Goal: Information Seeking & Learning: Learn about a topic

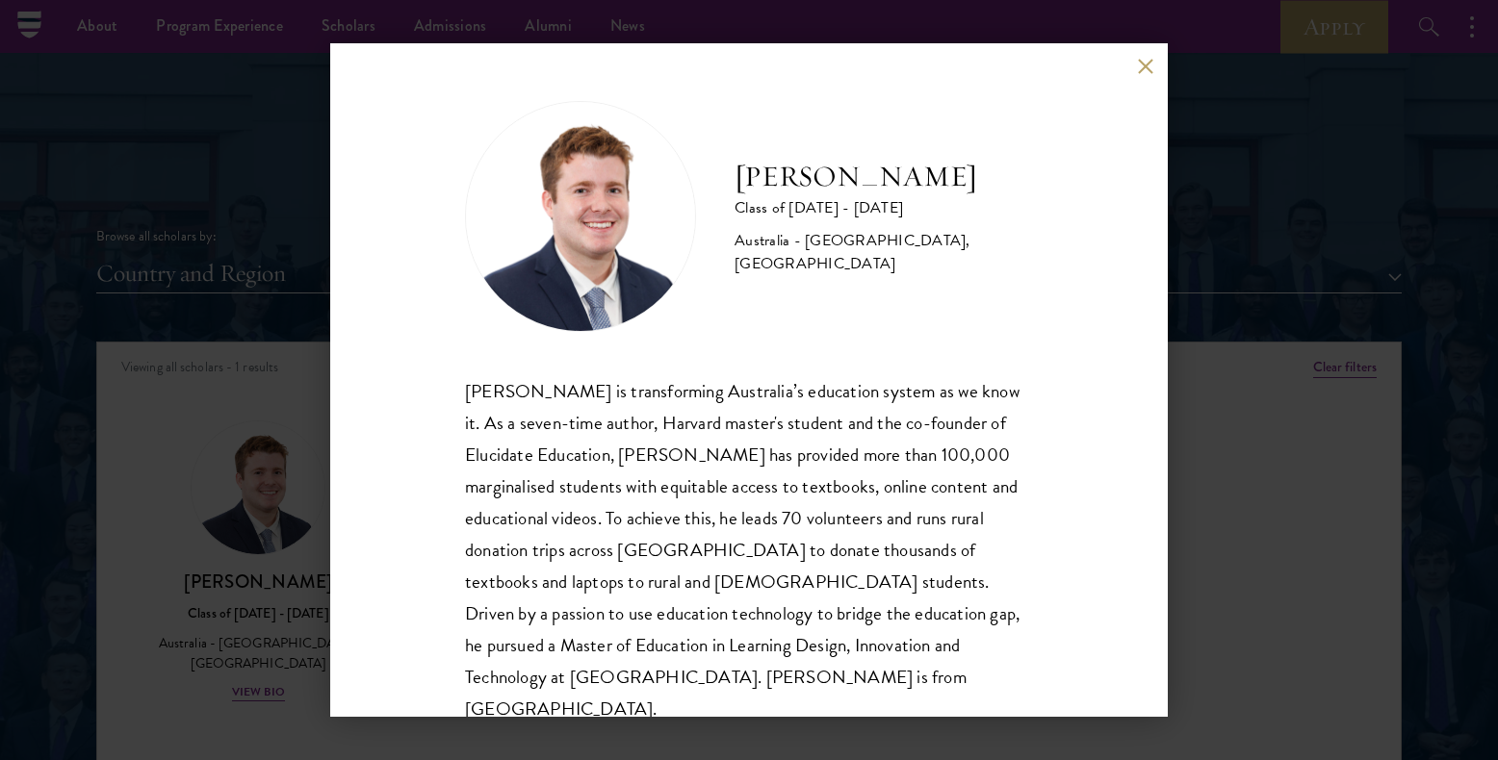
scroll to position [34, 0]
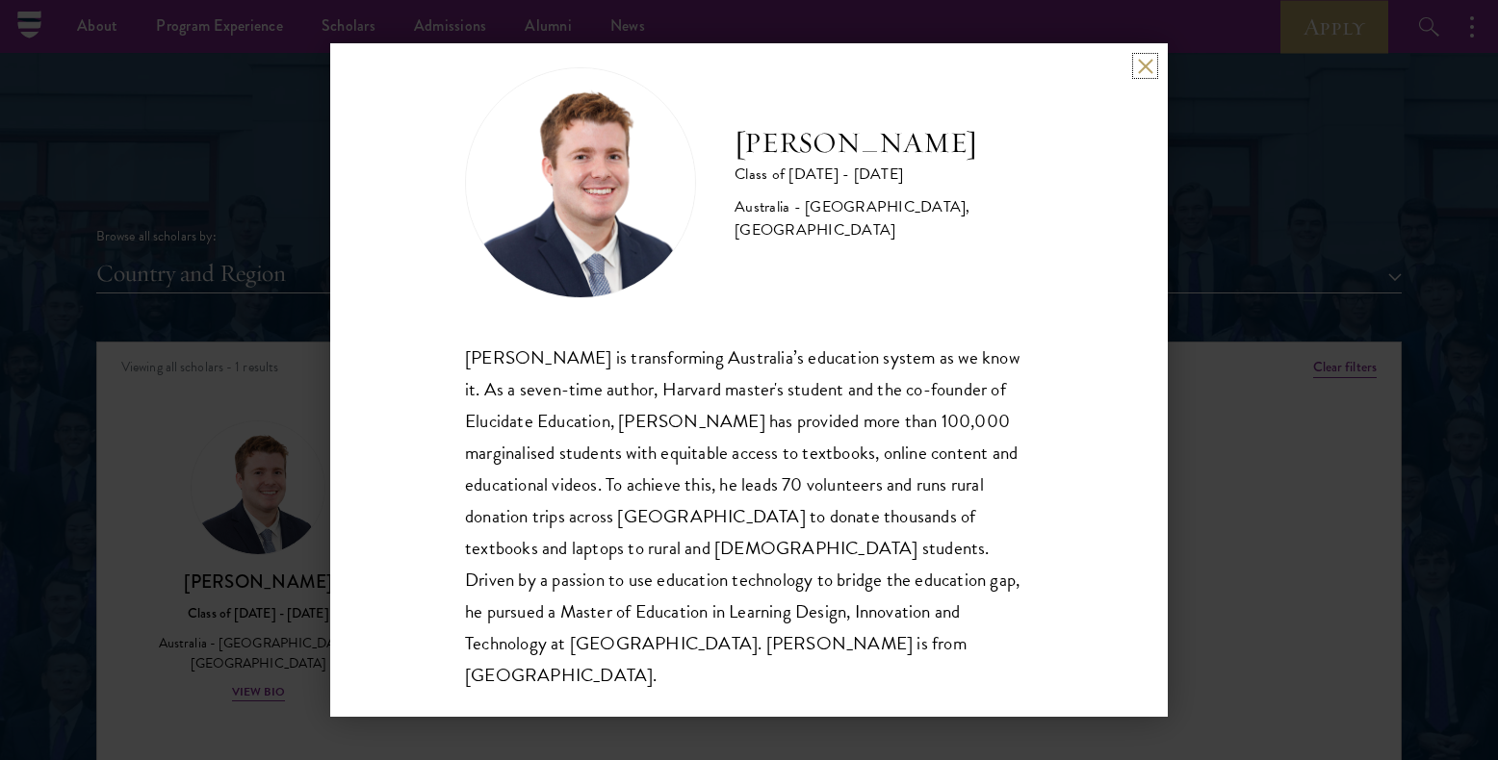
click at [1151, 72] on button at bounding box center [1145, 66] width 16 height 16
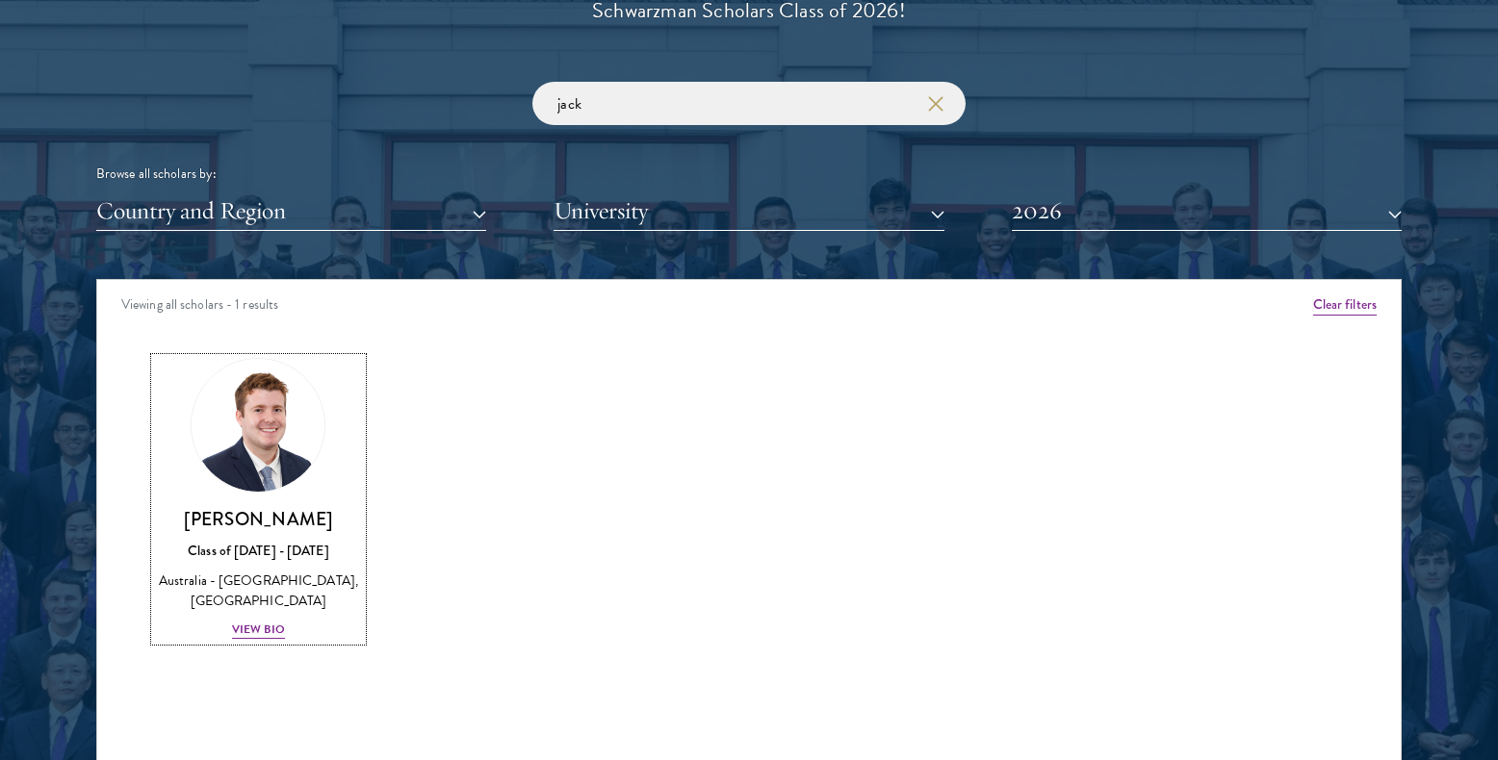
scroll to position [2310, 0]
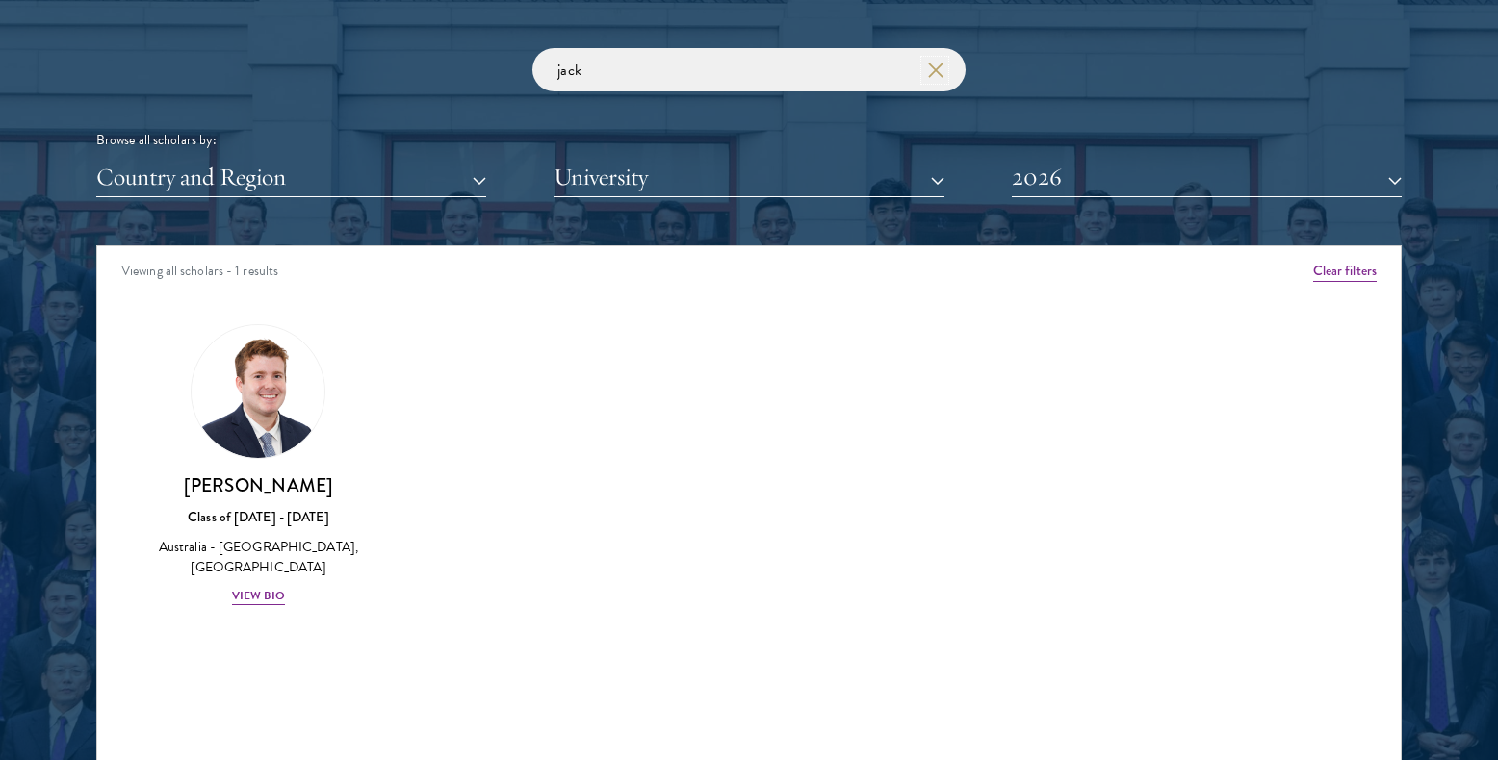
click at [931, 66] on use "button" at bounding box center [934, 69] width 27 height 27
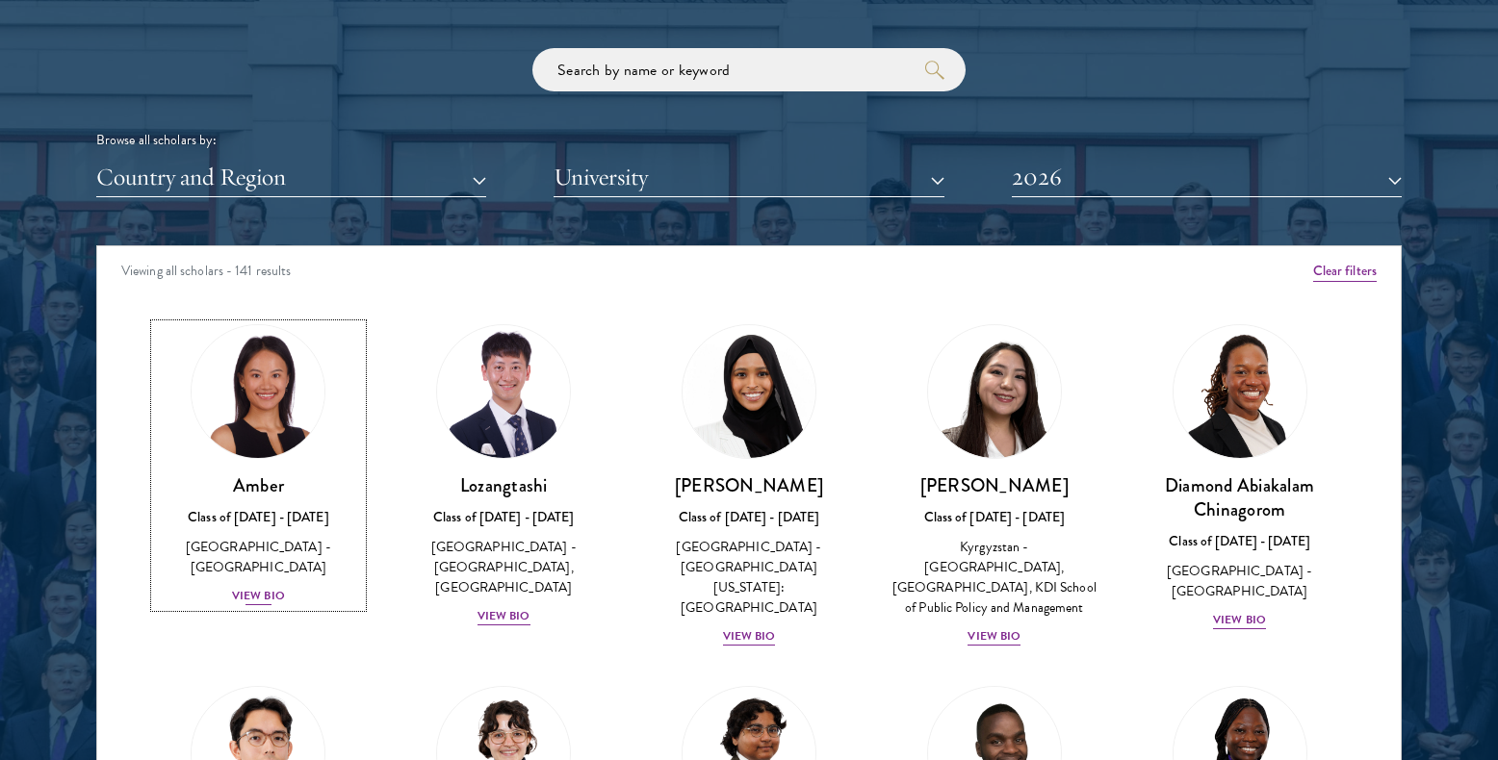
click at [260, 566] on div "Amber Class of [DATE] - [DATE] [GEOGRAPHIC_DATA] - [GEOGRAPHIC_DATA] View Bio" at bounding box center [258, 541] width 207 height 134
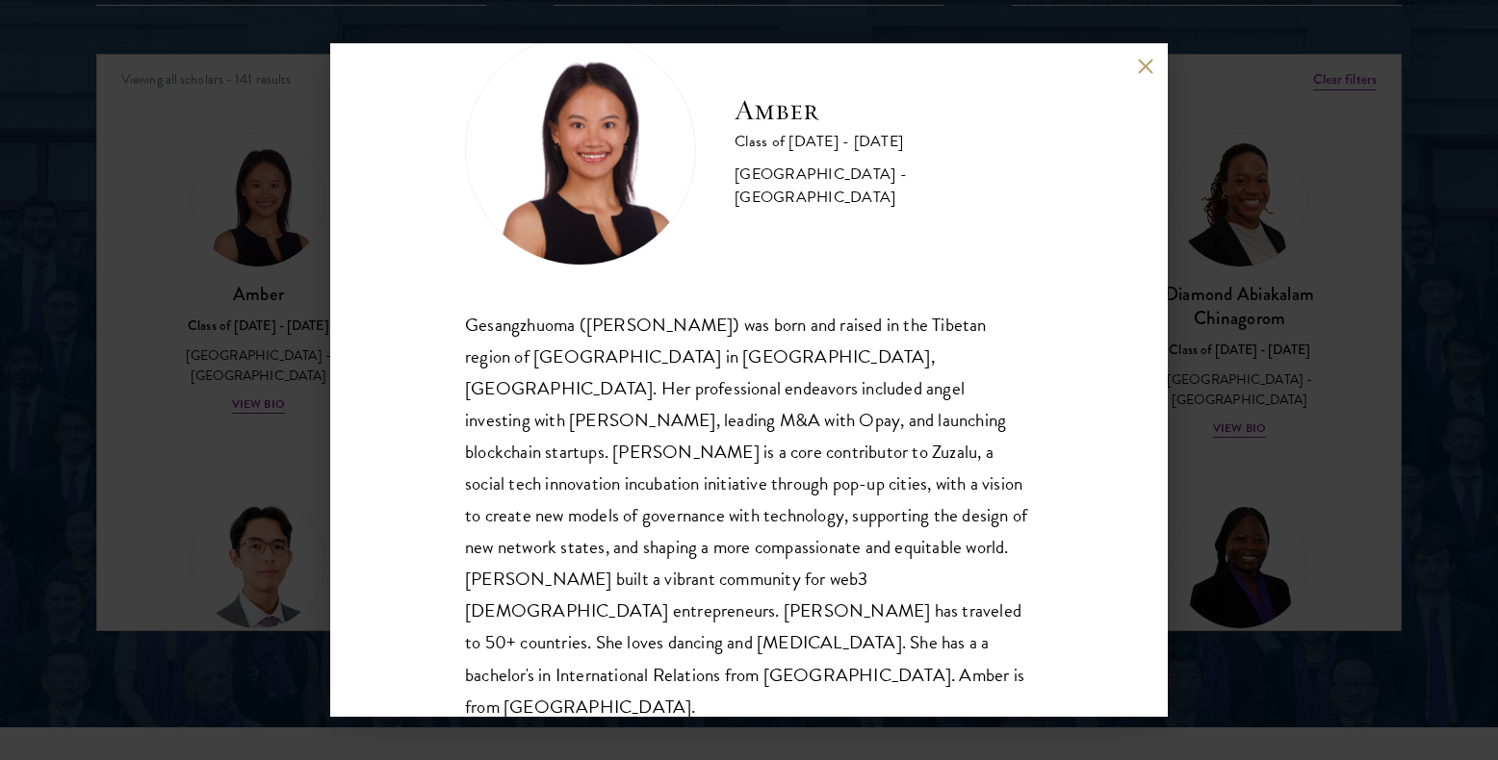
scroll to position [2503, 0]
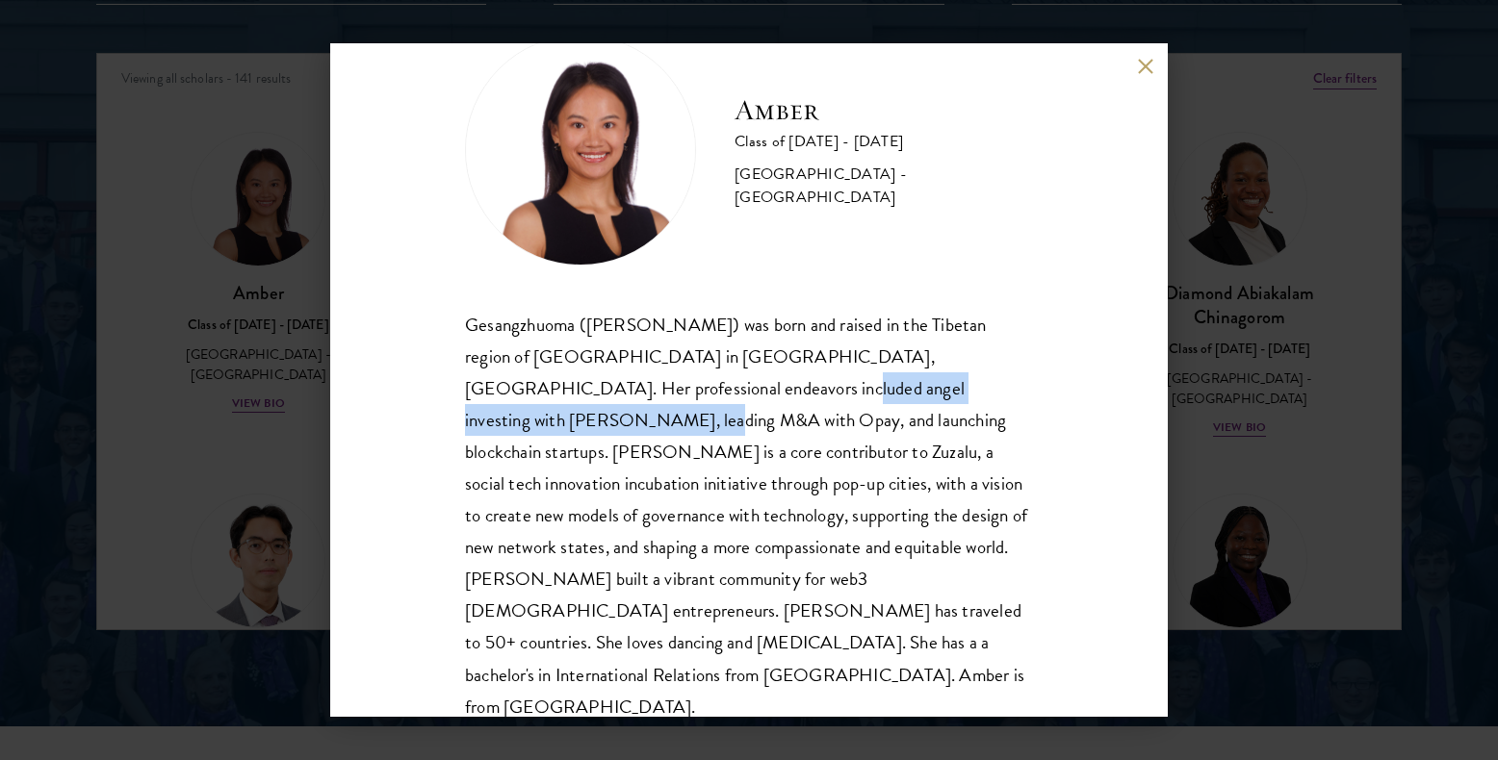
drag, startPoint x: 653, startPoint y: 393, endPoint x: 1025, endPoint y: 394, distance: 372.5
click at [1016, 394] on div "Gesangzhuoma ([PERSON_NAME]) was born and raised in the Tibetan region of [GEOG…" at bounding box center [749, 516] width 568 height 414
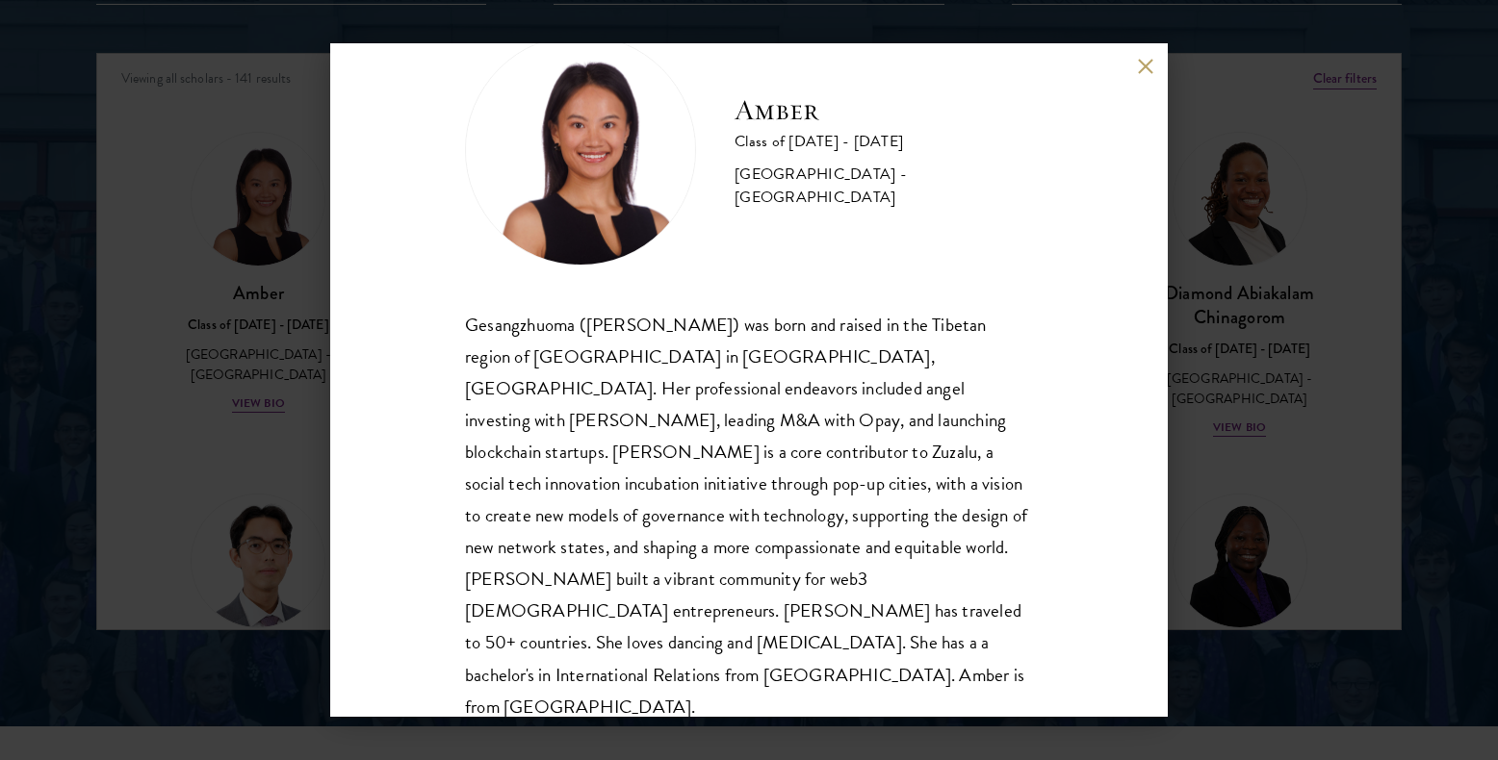
click at [1023, 429] on div "Amber Class of [DATE] - [DATE] [GEOGRAPHIC_DATA] - [GEOGRAPHIC_DATA] Gesangzhuo…" at bounding box center [748, 380] width 837 height 674
click at [1129, 76] on div "Amber Class of [DATE] - [DATE] [GEOGRAPHIC_DATA] - [GEOGRAPHIC_DATA] Gesangzhuo…" at bounding box center [748, 380] width 837 height 674
click at [1151, 67] on button at bounding box center [1145, 66] width 16 height 16
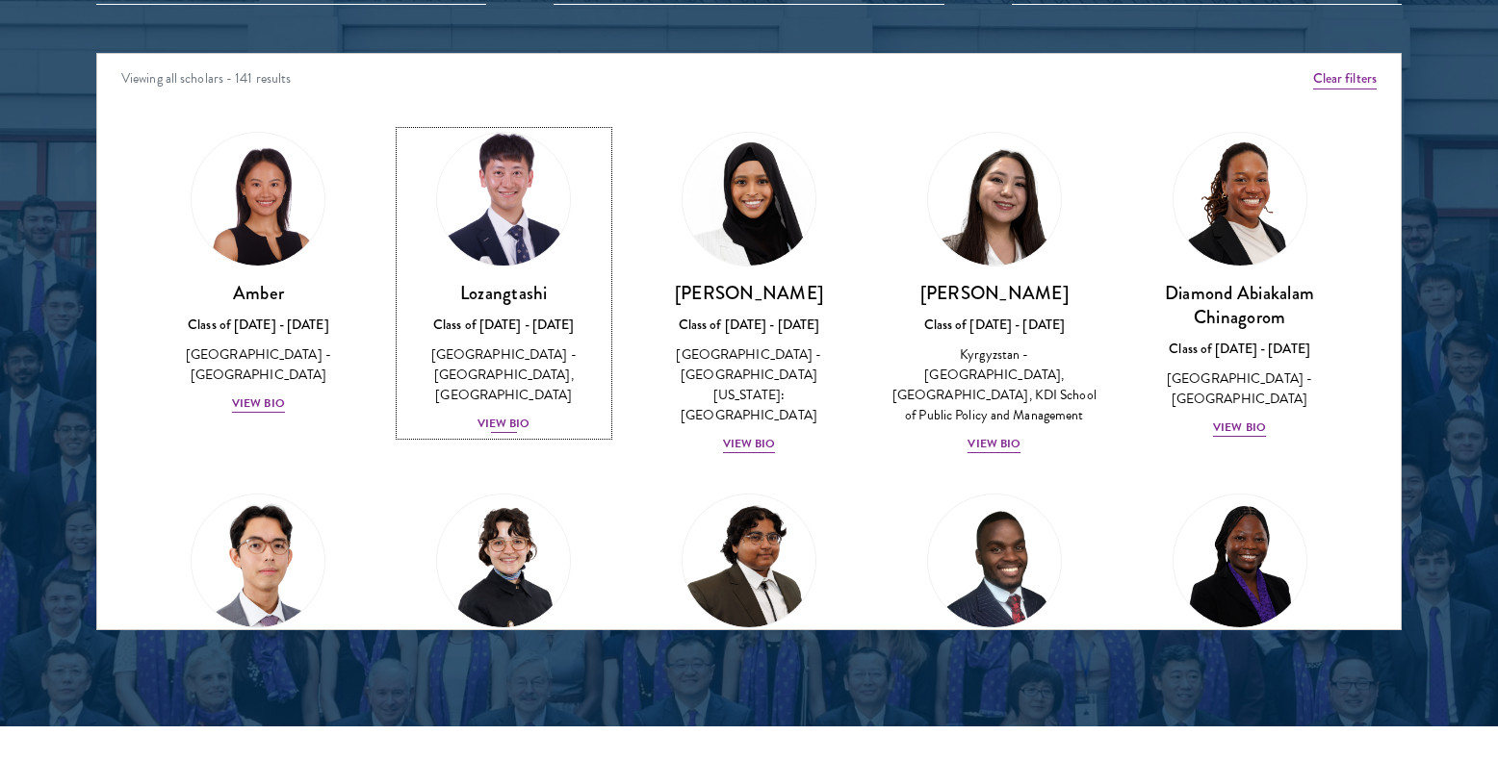
click at [505, 375] on div "[GEOGRAPHIC_DATA] - [GEOGRAPHIC_DATA], [GEOGRAPHIC_DATA]" at bounding box center [503, 375] width 207 height 61
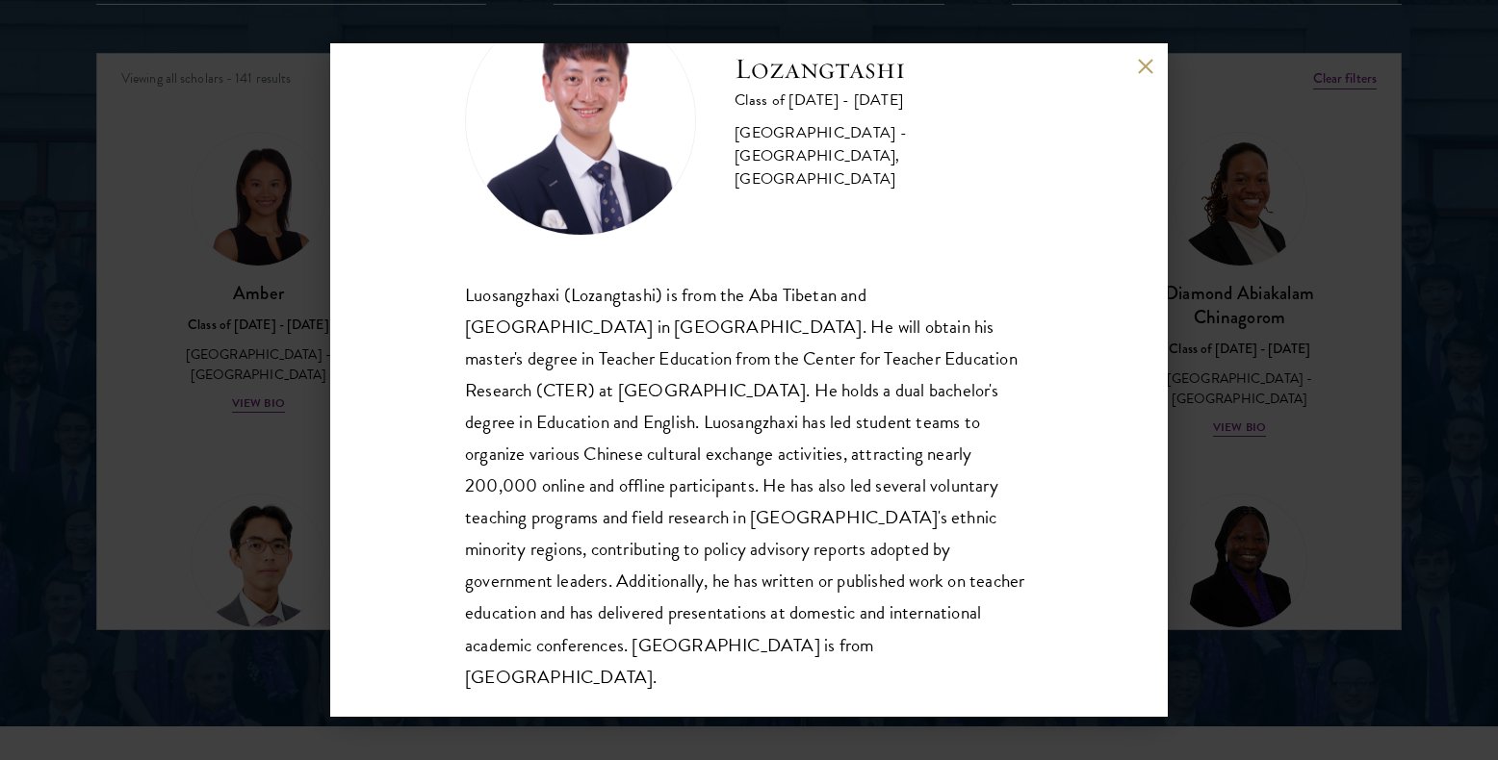
scroll to position [98, 0]
click at [1144, 71] on button at bounding box center [1145, 66] width 16 height 16
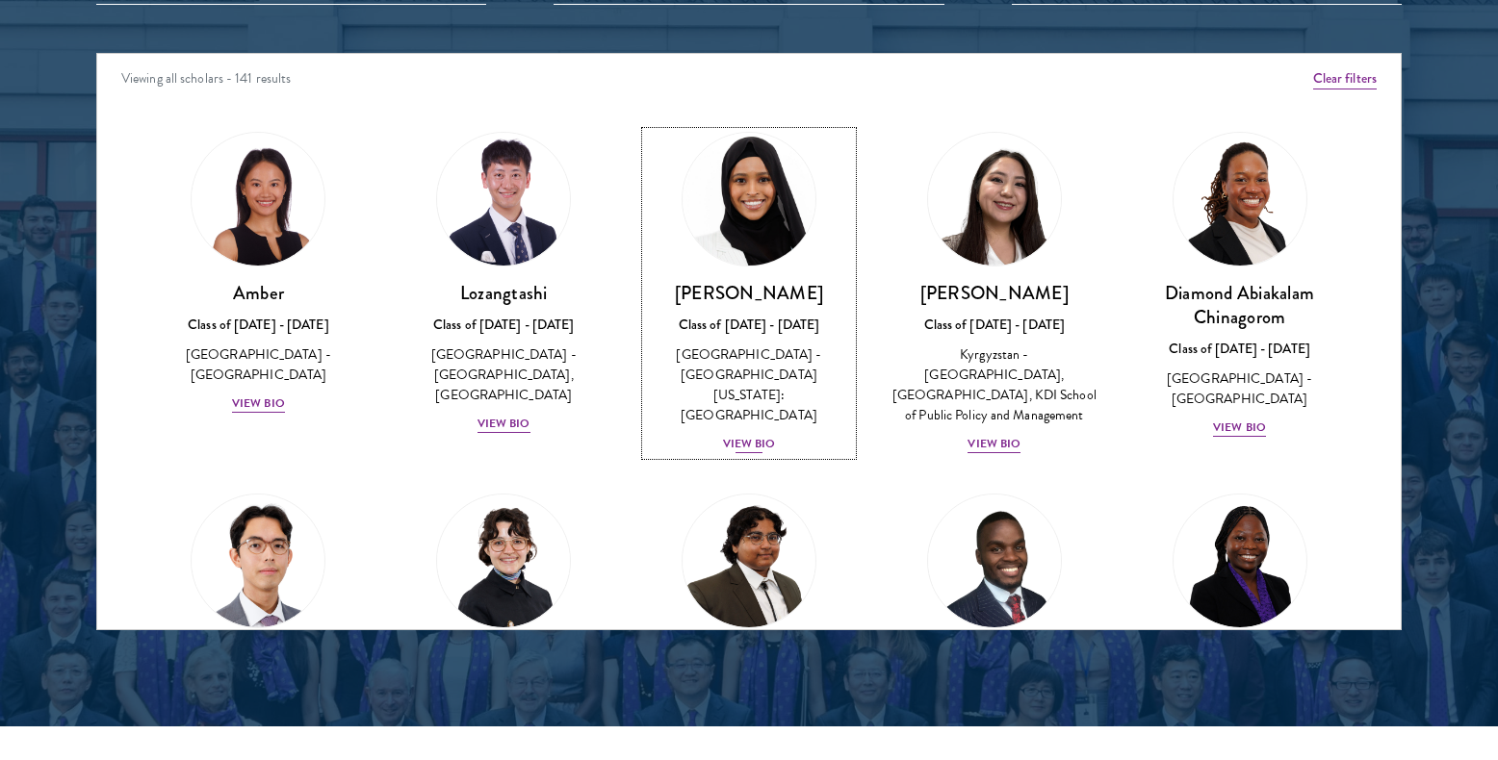
click at [732, 435] on div "View Bio" at bounding box center [749, 444] width 53 height 18
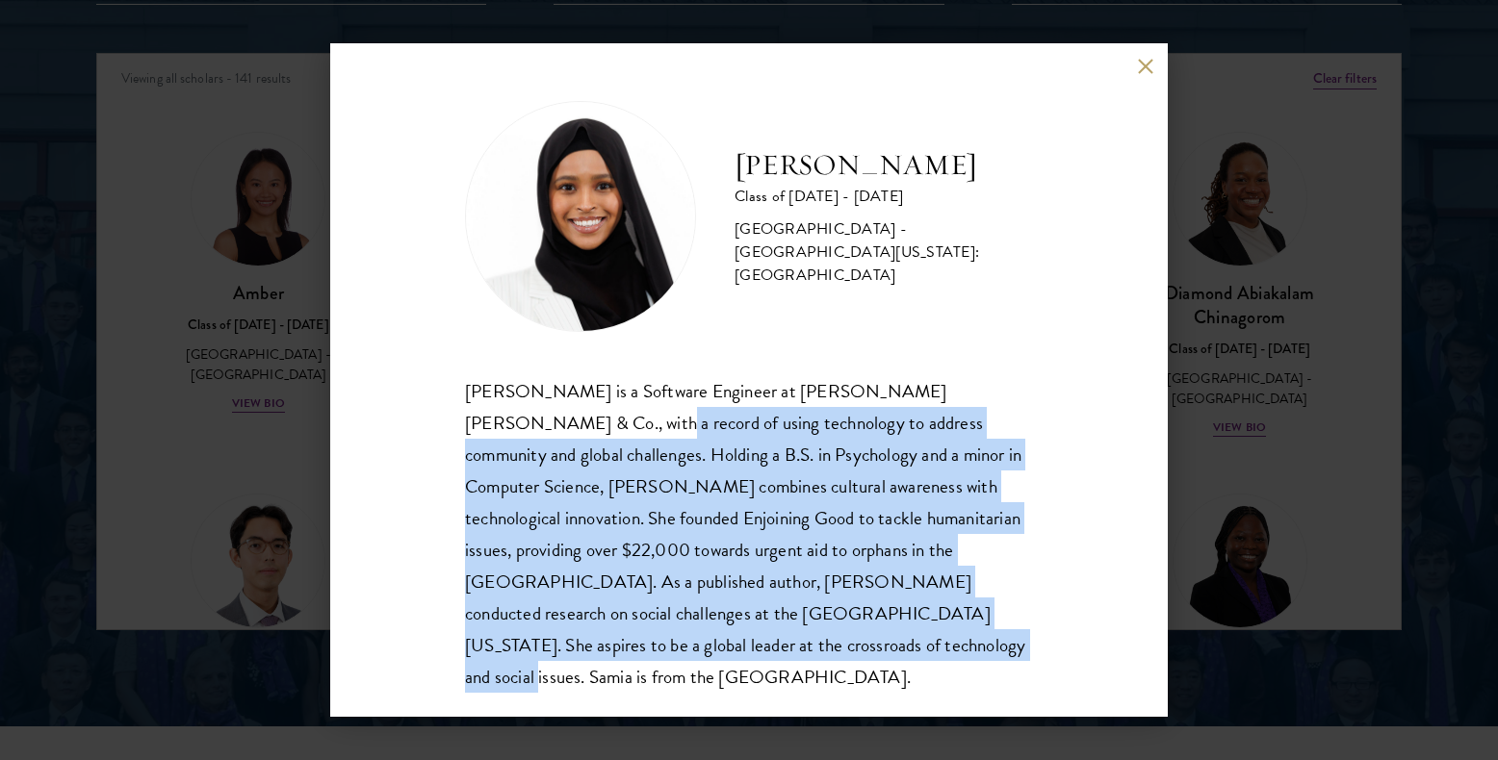
drag, startPoint x: 710, startPoint y: 636, endPoint x: 500, endPoint y: 418, distance: 303.6
click at [500, 418] on div "[PERSON_NAME] is a Software Engineer at [PERSON_NAME] [PERSON_NAME] & Co., with…" at bounding box center [749, 534] width 568 height 318
click at [405, 484] on div "[PERSON_NAME] Class of [DATE] - [DATE] [GEOGRAPHIC_DATA] - [GEOGRAPHIC_DATA][US…" at bounding box center [748, 380] width 837 height 674
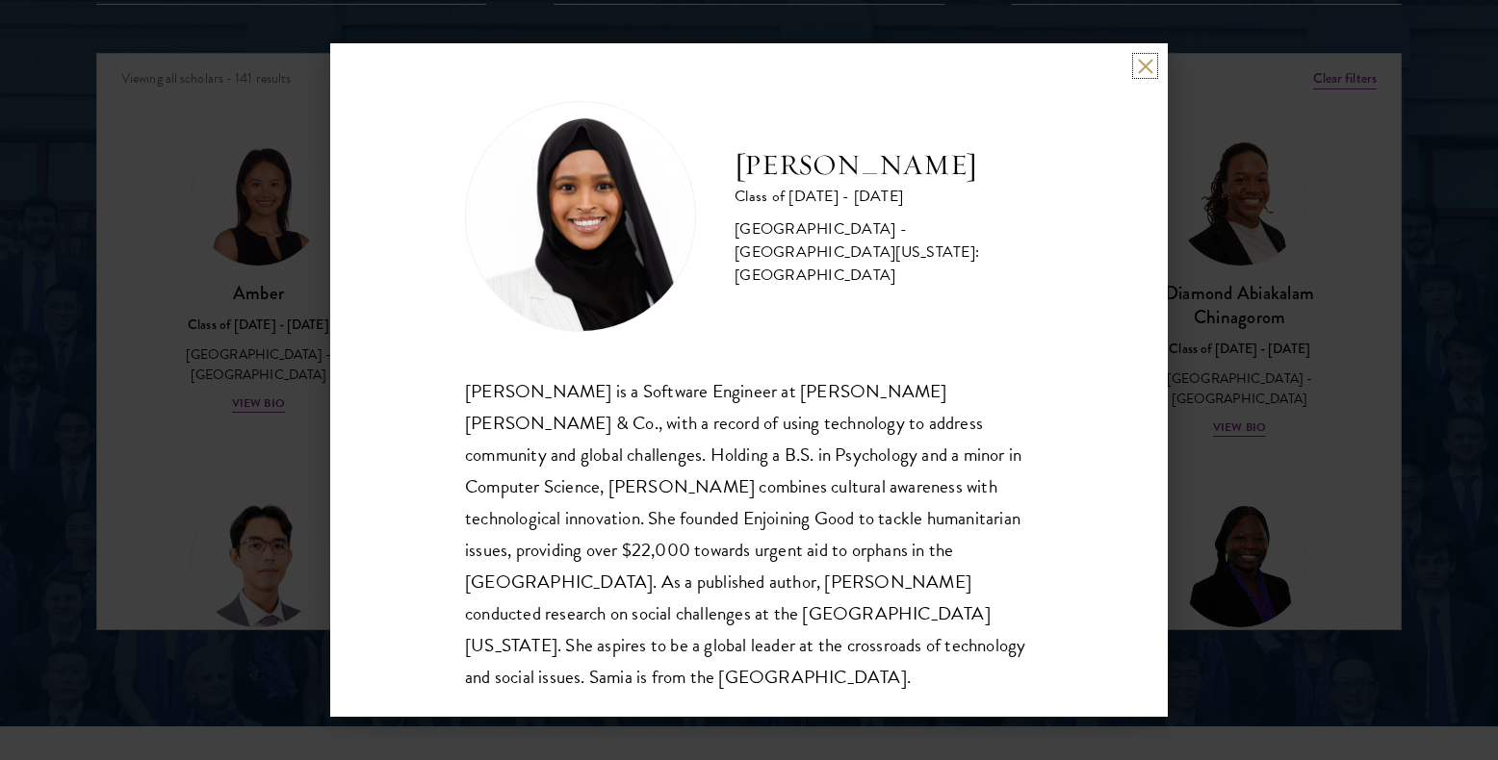
click at [1146, 70] on button at bounding box center [1145, 66] width 16 height 16
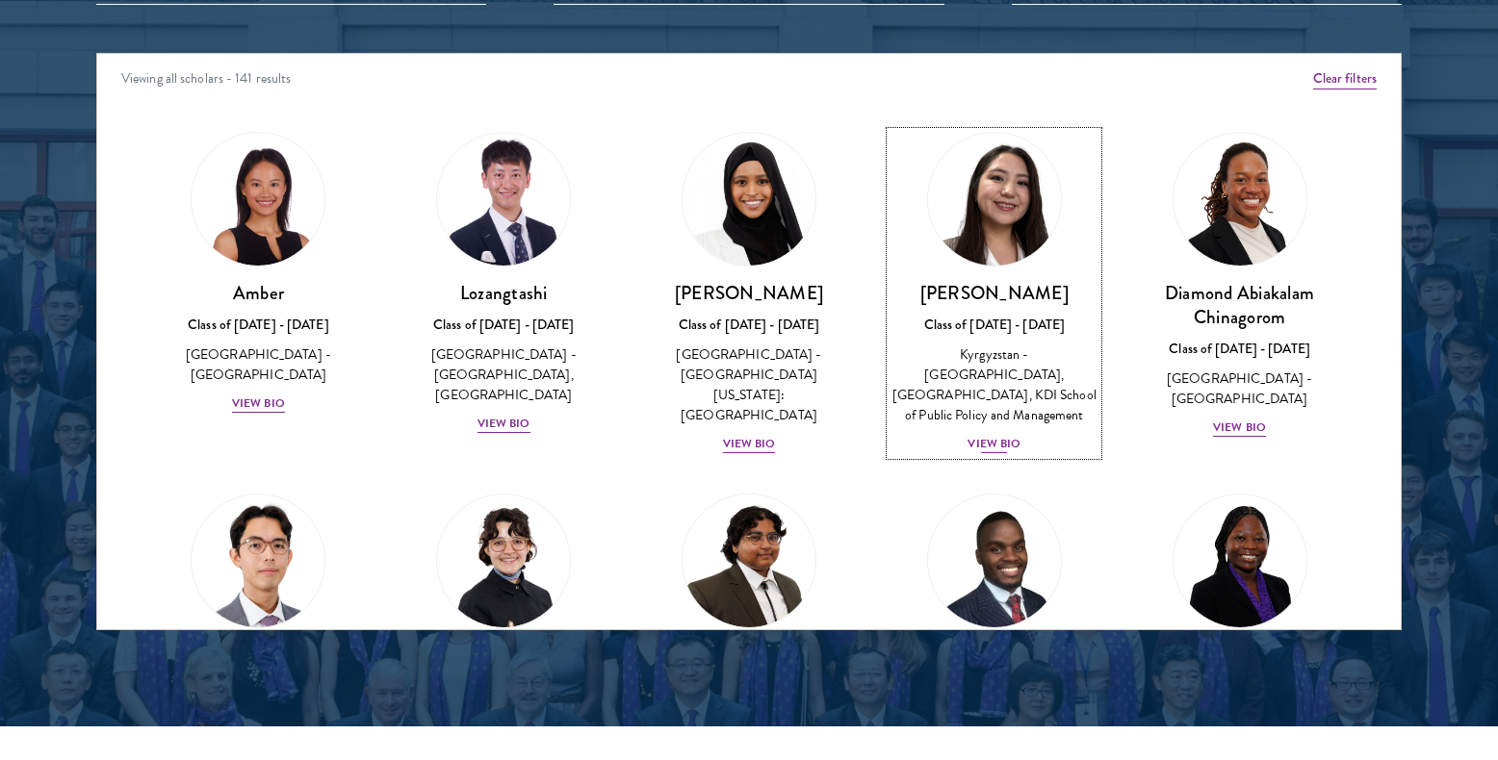
click at [985, 436] on div "View Bio" at bounding box center [993, 444] width 53 height 18
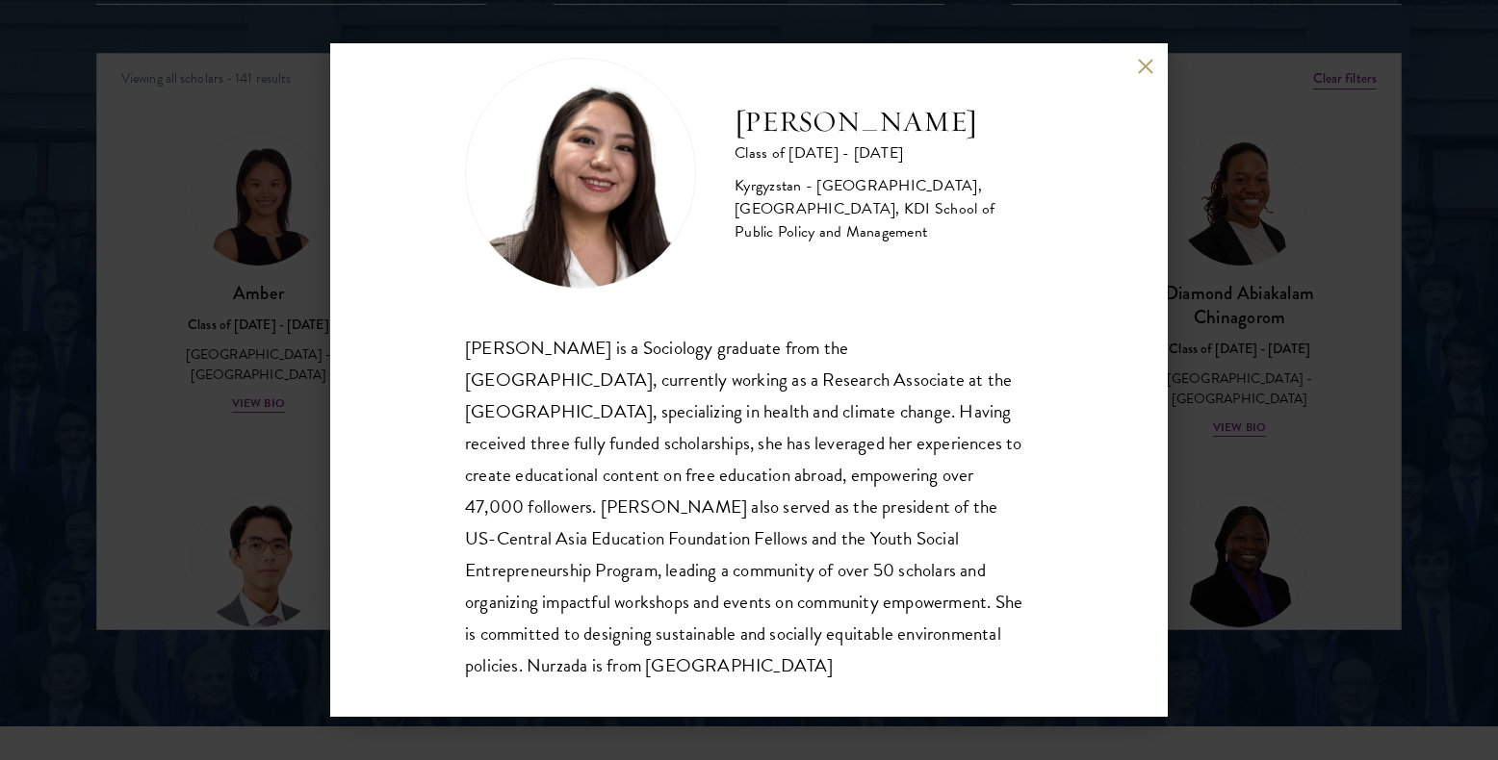
scroll to position [66, 0]
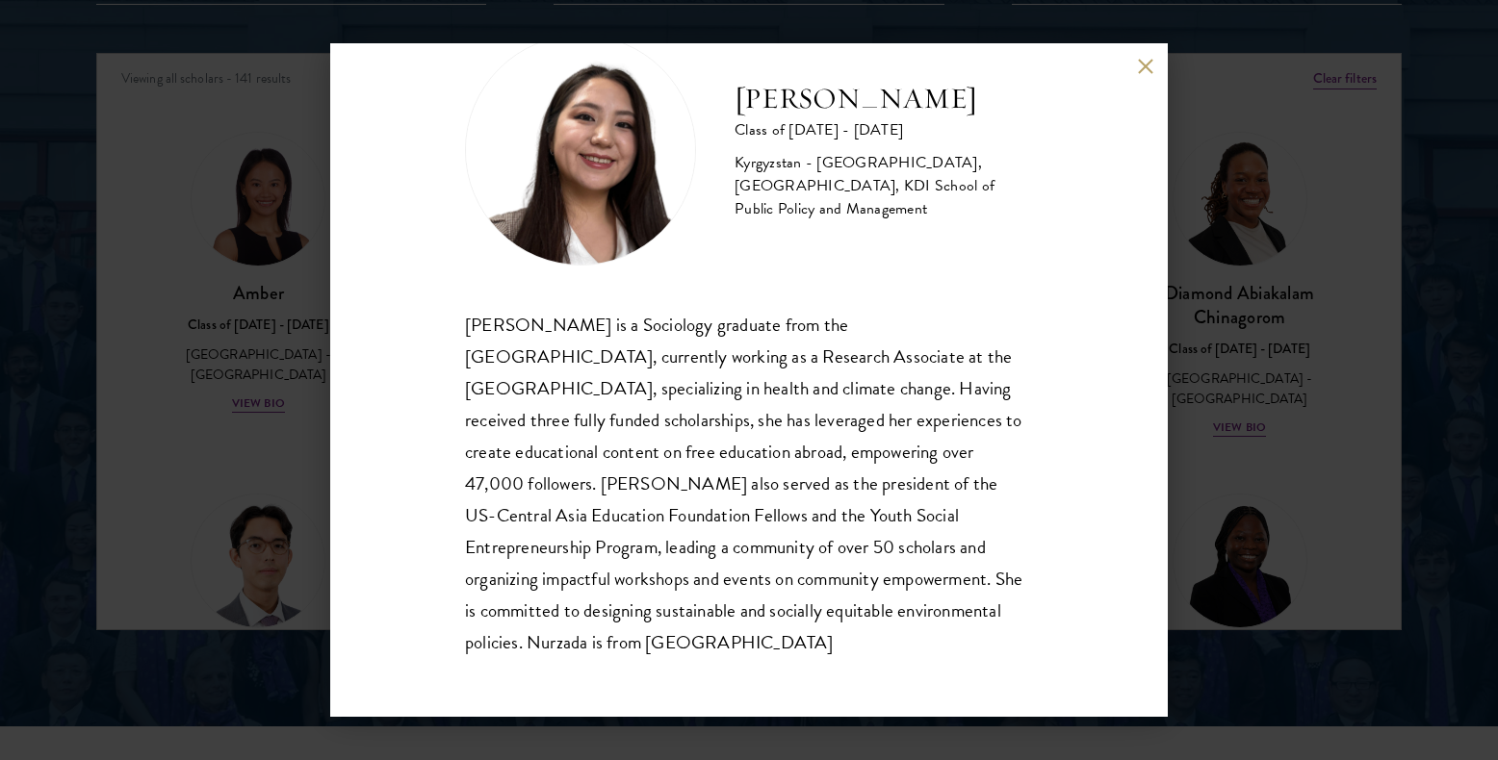
click at [1145, 64] on button at bounding box center [1145, 66] width 16 height 16
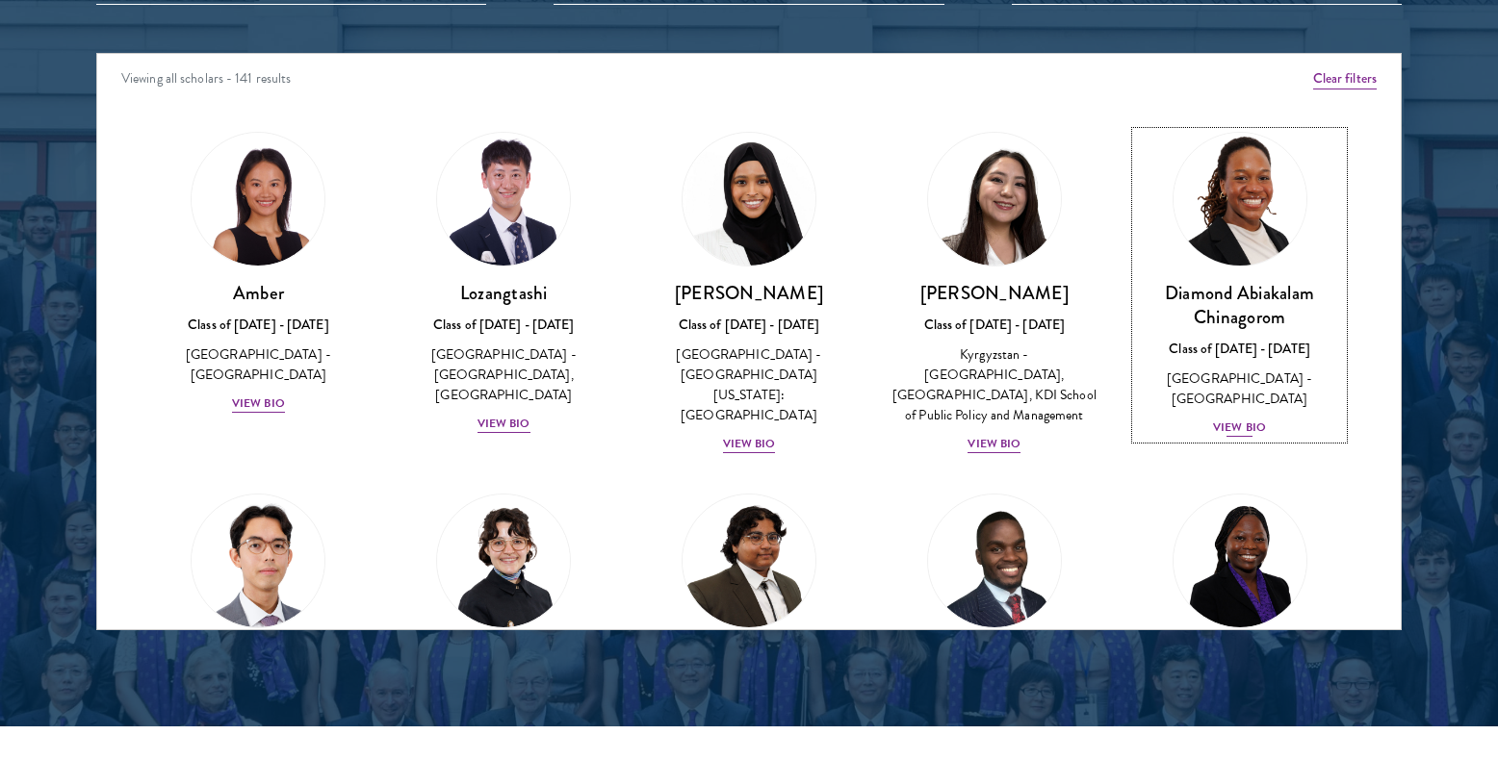
click at [1249, 419] on div "View Bio" at bounding box center [1239, 428] width 53 height 18
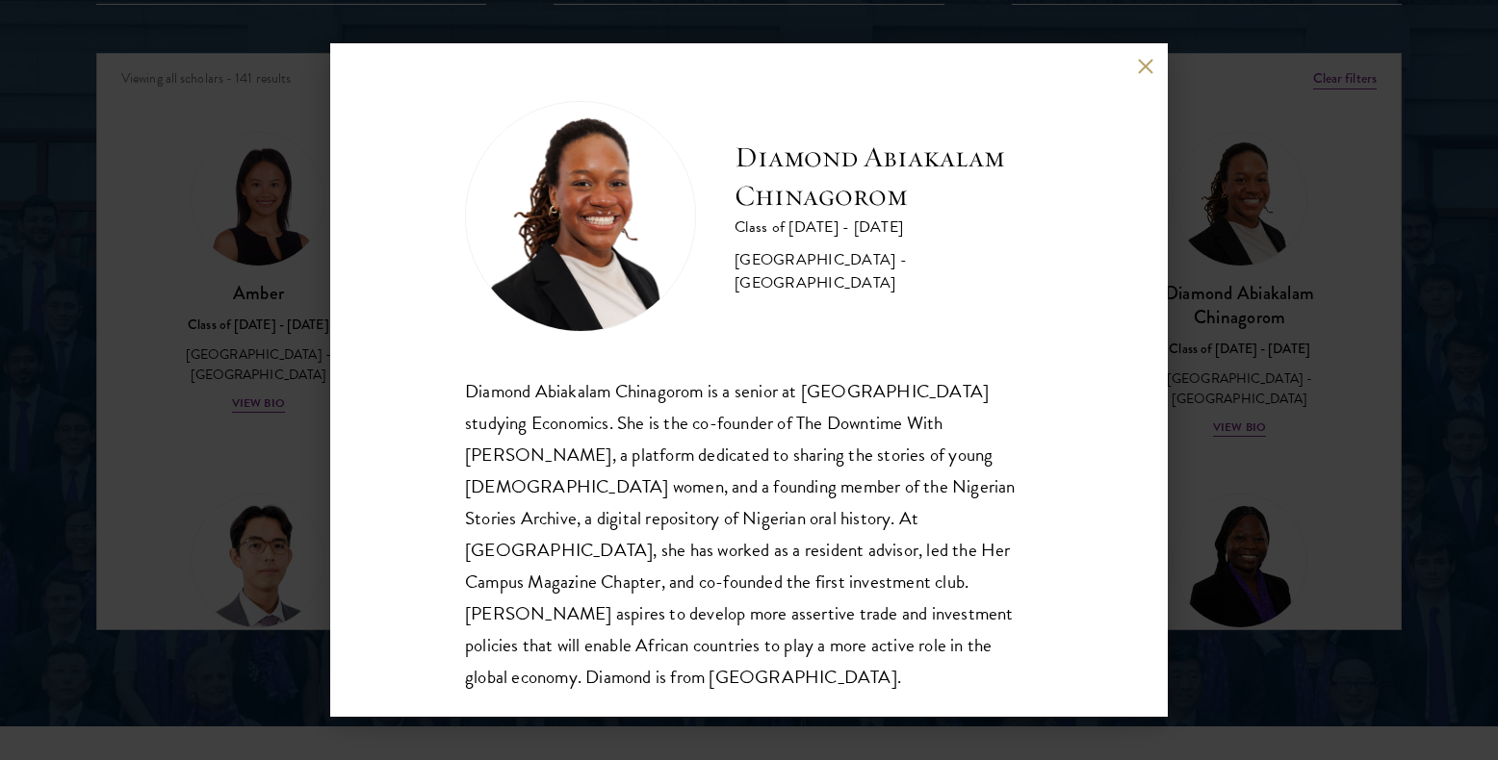
scroll to position [2, 0]
click at [1266, 437] on div "Diamond Abiakalam [GEOGRAPHIC_DATA] Class of [DATE] - [DATE] [GEOGRAPHIC_DATA] …" at bounding box center [749, 380] width 1498 height 760
